Goal: Complete application form

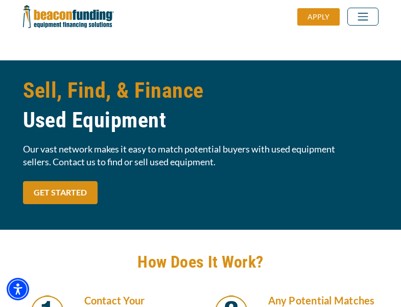
scroll to position [869, 0]
